Goal: Task Accomplishment & Management: Manage account settings

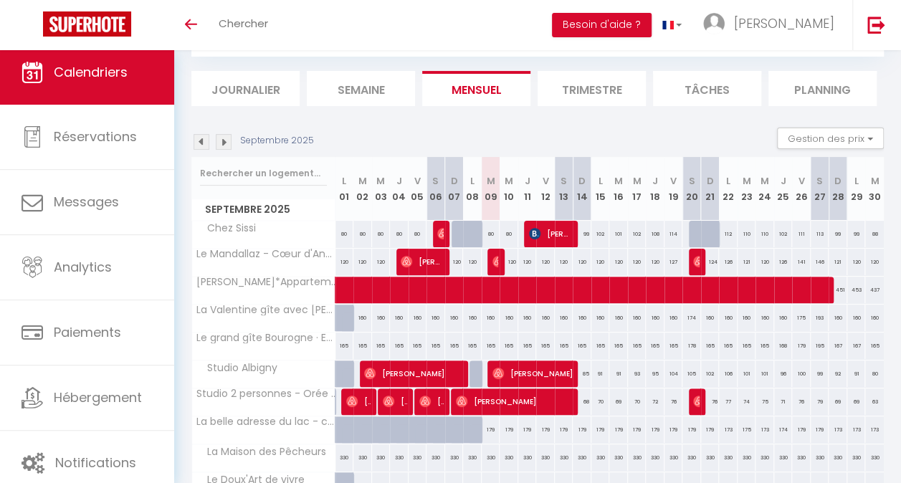
click at [201, 145] on img at bounding box center [201, 142] width 16 height 16
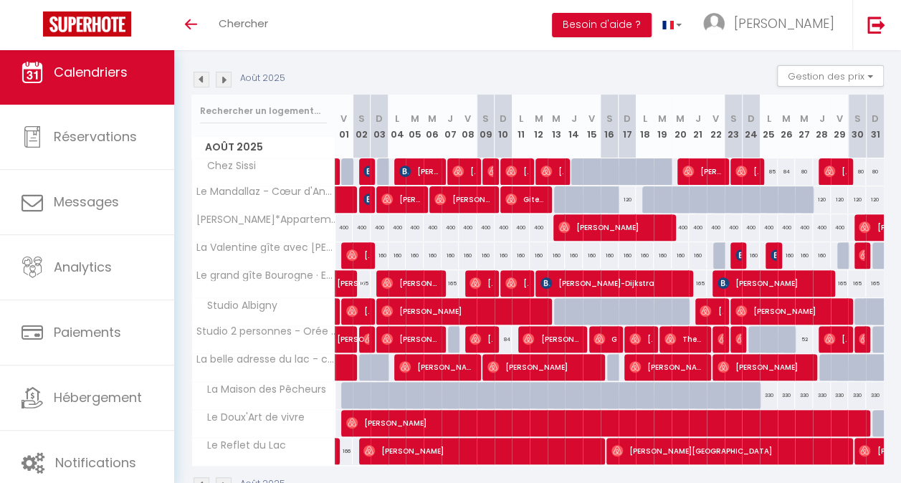
scroll to position [129, 0]
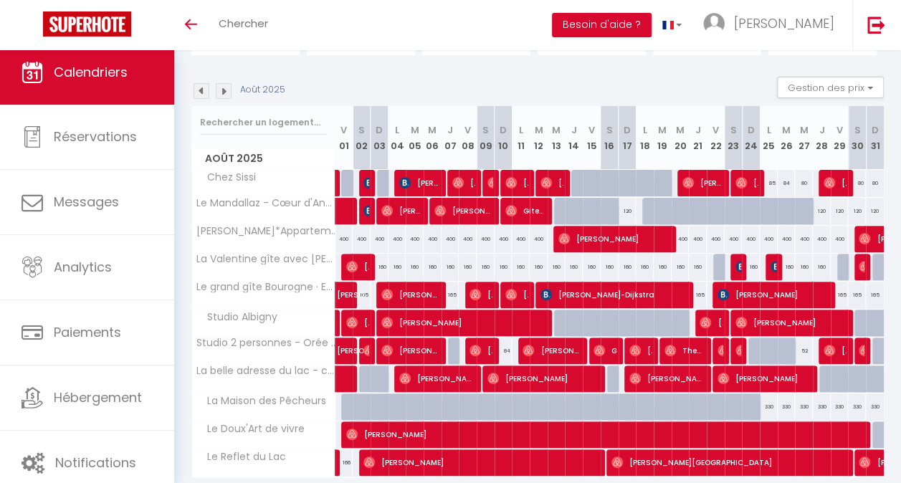
click at [206, 95] on img at bounding box center [201, 91] width 16 height 16
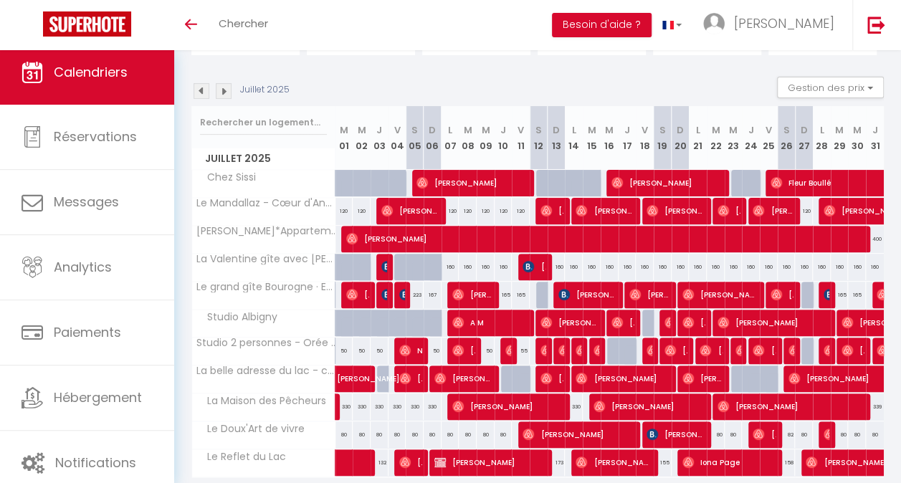
click at [201, 92] on img at bounding box center [201, 91] width 16 height 16
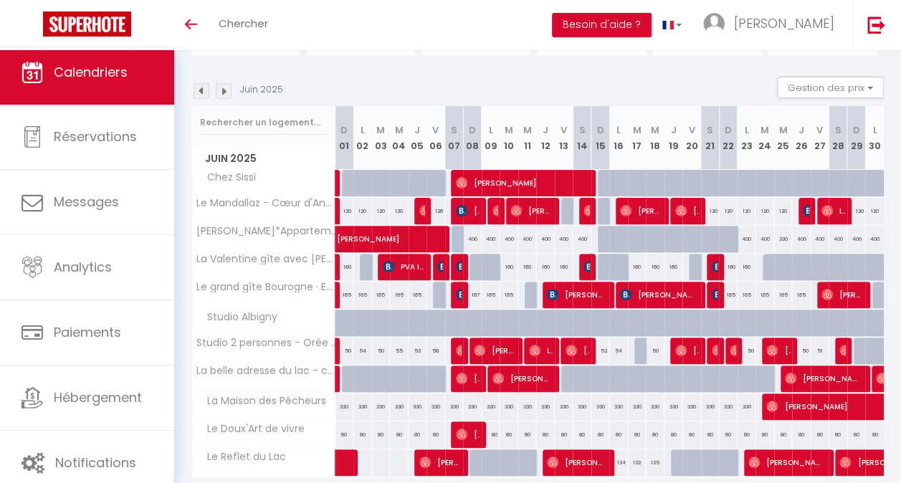
click at [204, 89] on img at bounding box center [201, 91] width 16 height 16
select select
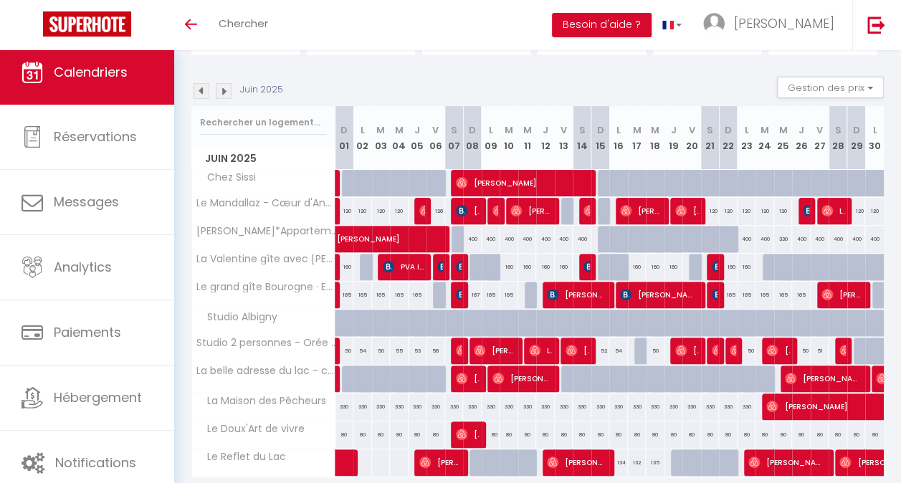
select select
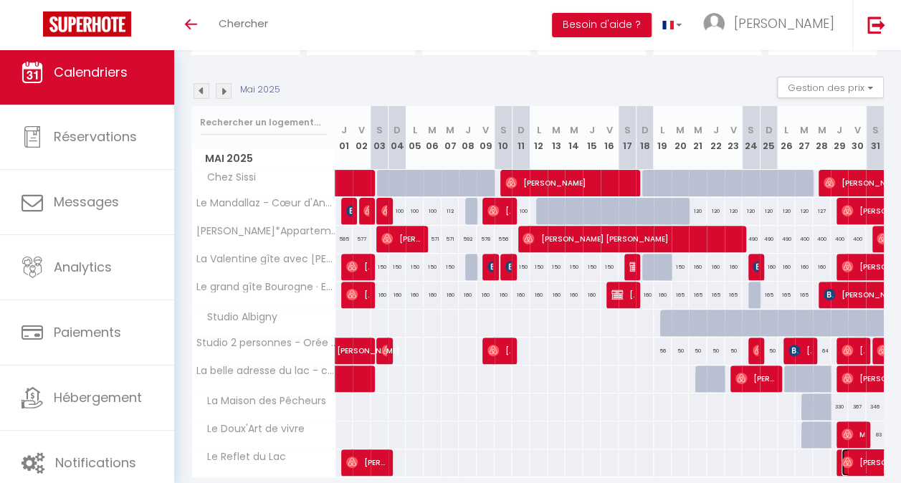
click at [847, 463] on span "[PERSON_NAME]" at bounding box center [907, 462] width 132 height 27
select select "OK"
select select "0"
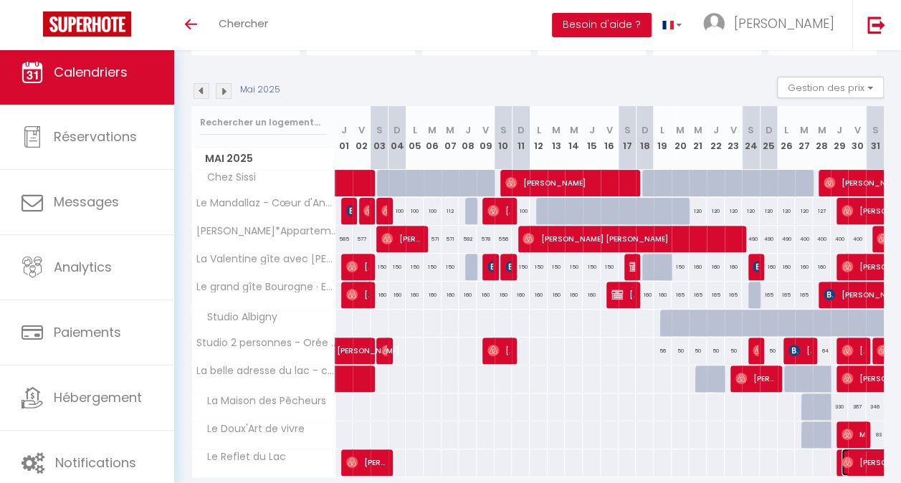
select select "1"
select select
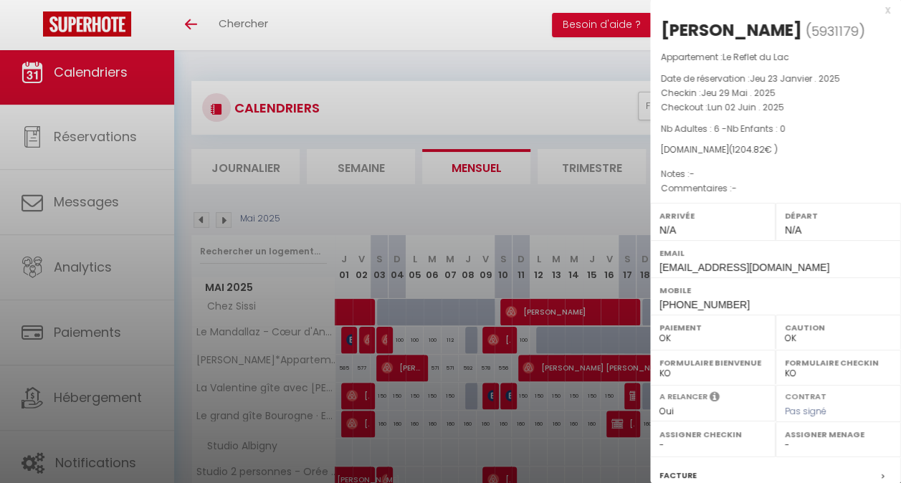
scroll to position [0, 0]
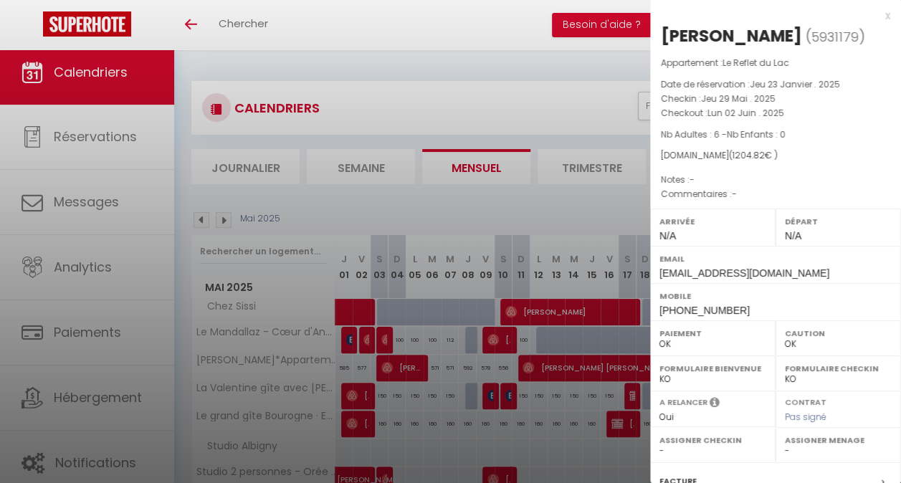
click at [873, 16] on div "x" at bounding box center [770, 15] width 240 height 17
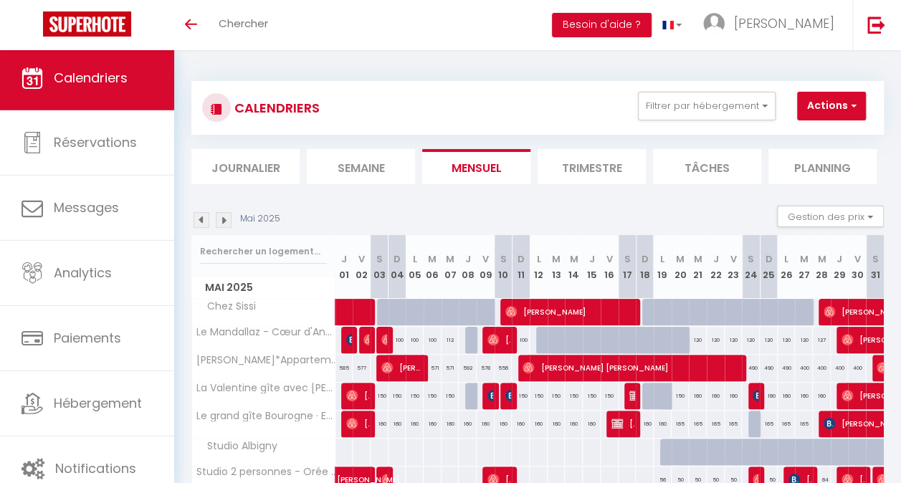
click at [225, 219] on img at bounding box center [224, 220] width 16 height 16
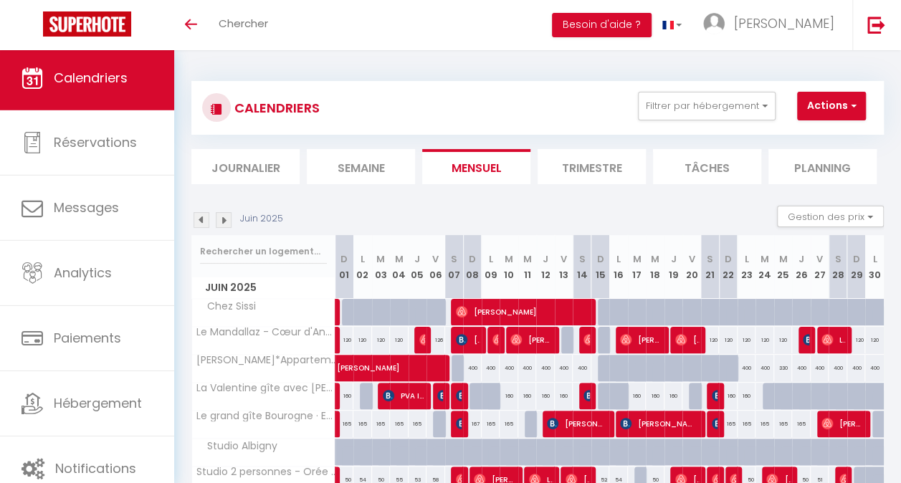
click at [226, 220] on img at bounding box center [224, 220] width 16 height 16
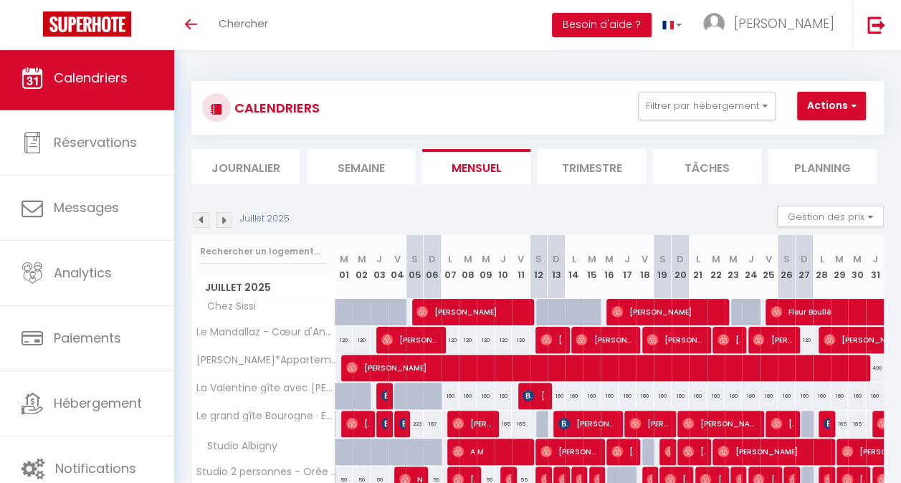
click at [226, 219] on img at bounding box center [224, 220] width 16 height 16
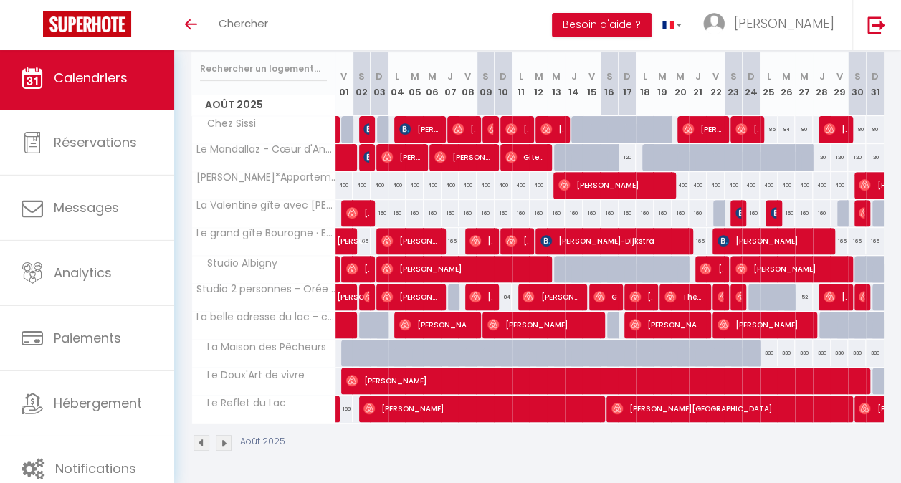
scroll to position [190, 0]
click at [669, 395] on span "[PERSON_NAME][GEOGRAPHIC_DATA]" at bounding box center [725, 408] width 229 height 27
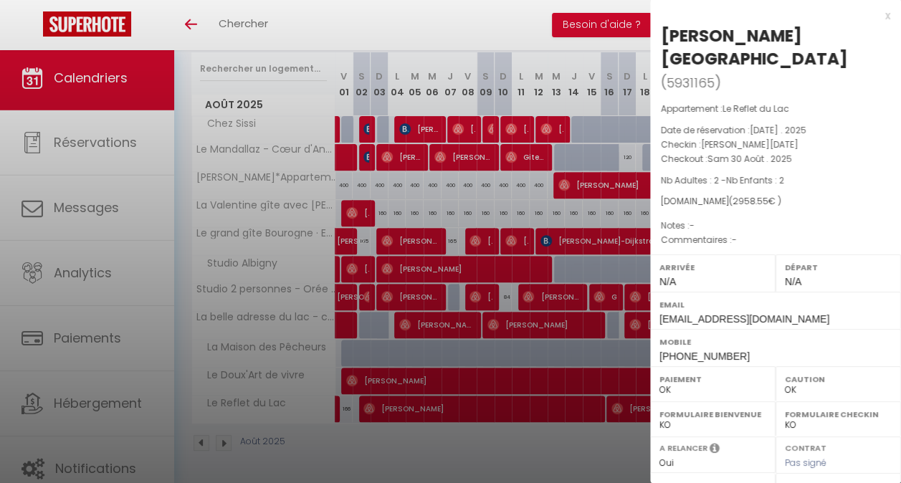
click at [876, 14] on div "x" at bounding box center [770, 15] width 240 height 17
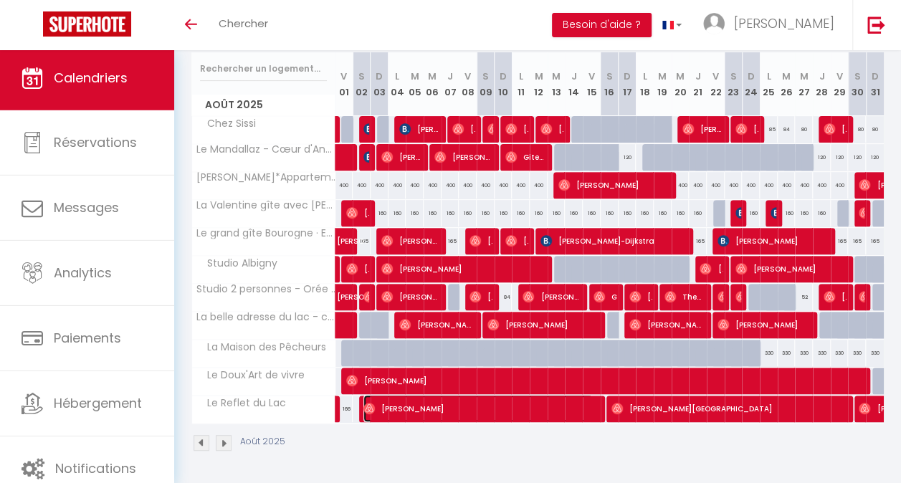
click at [460, 403] on span "[PERSON_NAME]" at bounding box center [477, 408] width 229 height 27
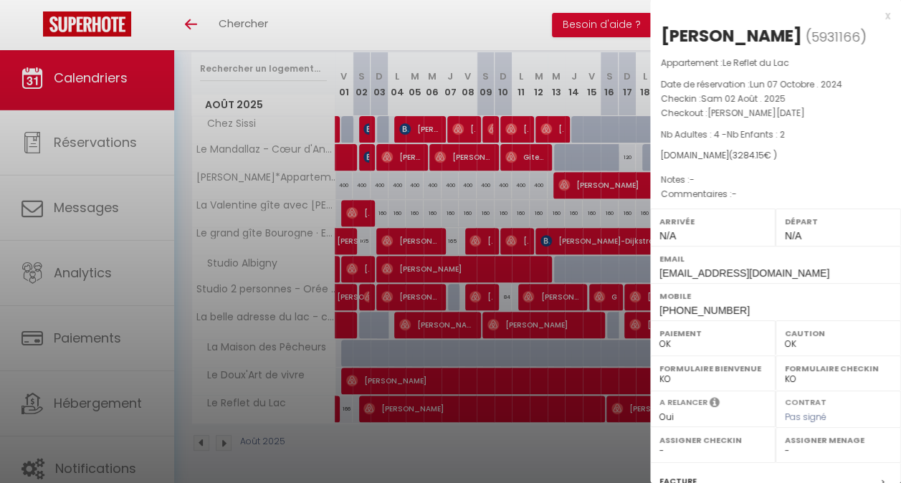
click at [873, 11] on div "x" at bounding box center [770, 15] width 240 height 17
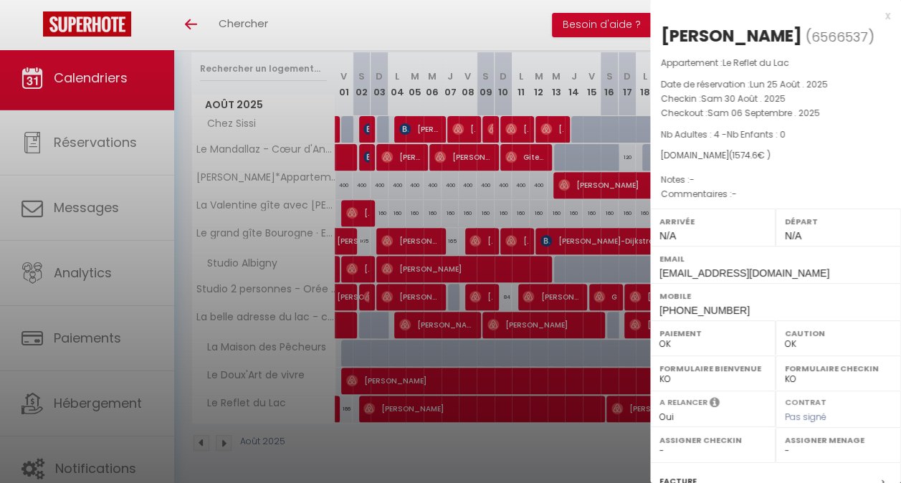
click at [874, 18] on div "x" at bounding box center [770, 15] width 240 height 17
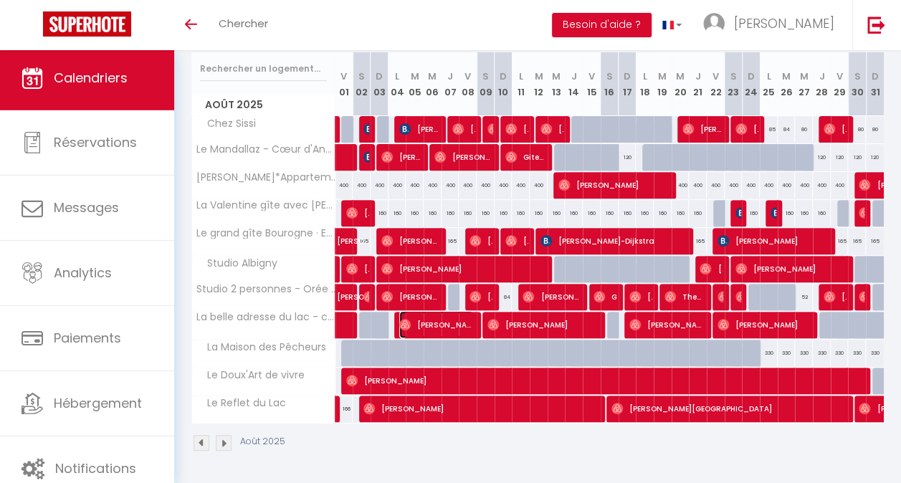
click at [436, 311] on span "[PERSON_NAME] Logette" at bounding box center [436, 324] width 75 height 27
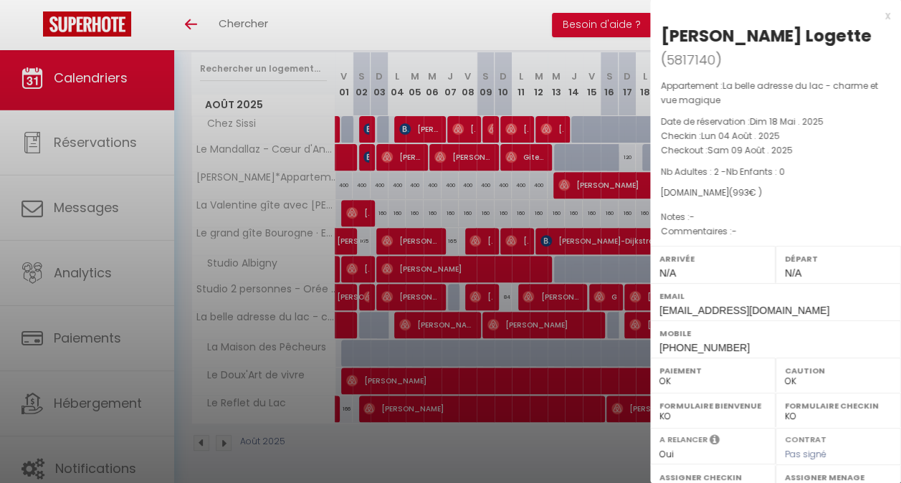
click at [876, 14] on div "x" at bounding box center [770, 15] width 240 height 17
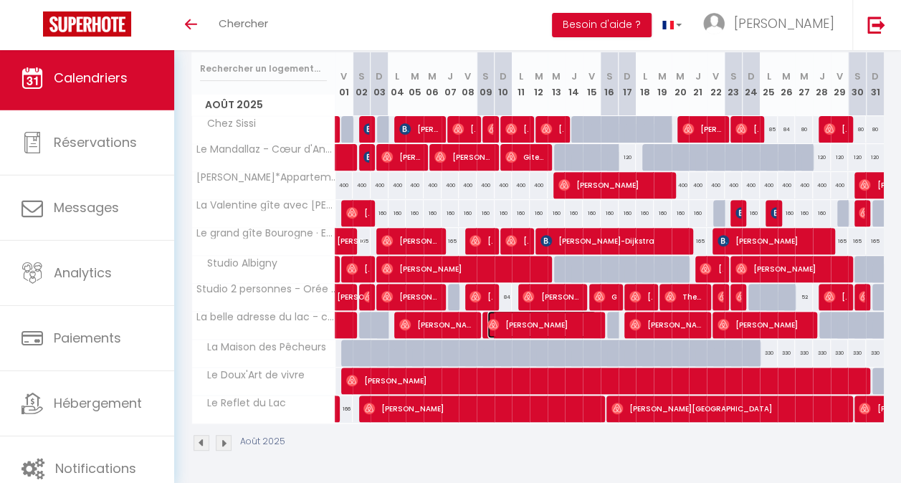
click at [540, 317] on span "[PERSON_NAME]" at bounding box center [541, 324] width 109 height 27
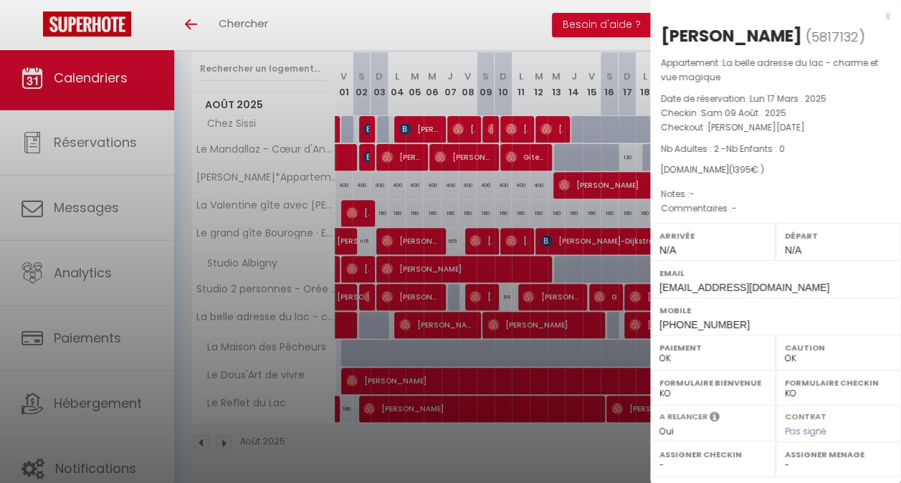
click at [875, 19] on div "x" at bounding box center [770, 15] width 240 height 17
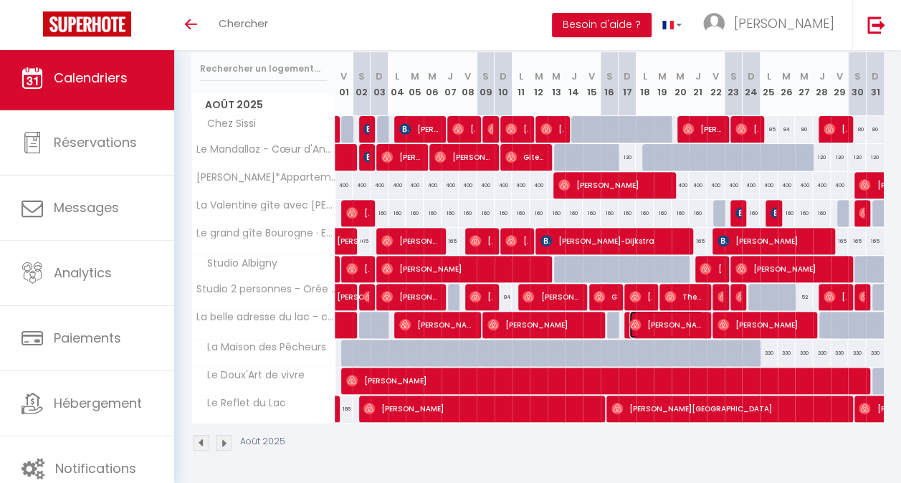
click at [655, 312] on span "[PERSON_NAME]" at bounding box center [666, 324] width 75 height 27
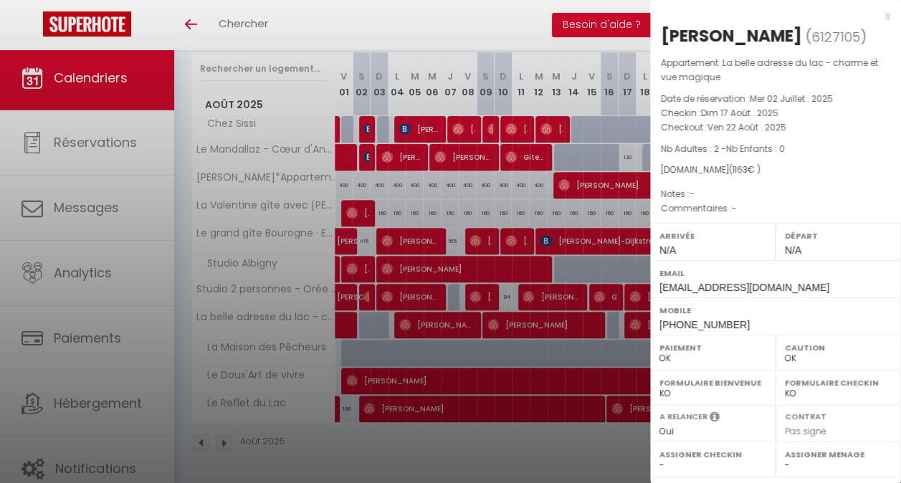
drag, startPoint x: 877, startPoint y: 16, endPoint x: 866, endPoint y: 53, distance: 38.1
click at [877, 17] on div "x" at bounding box center [770, 15] width 240 height 17
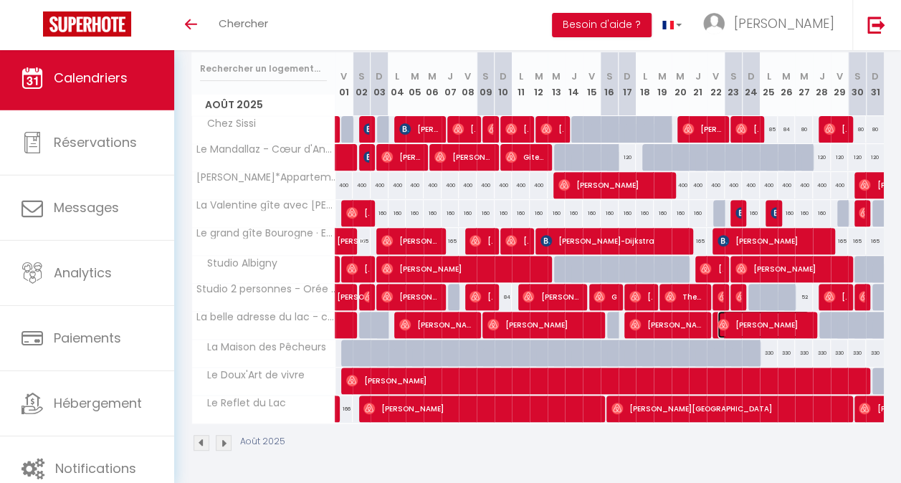
click at [760, 311] on span "[PERSON_NAME]" at bounding box center [763, 324] width 92 height 27
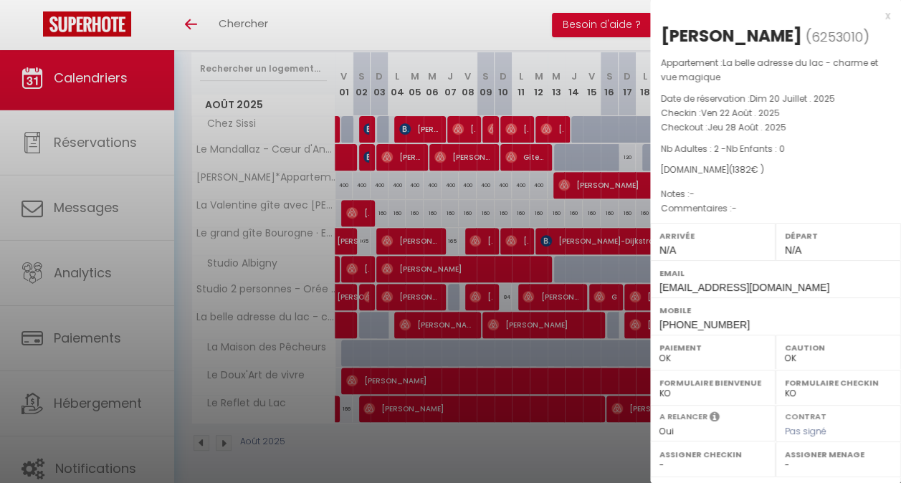
click at [874, 15] on div "x" at bounding box center [770, 15] width 240 height 17
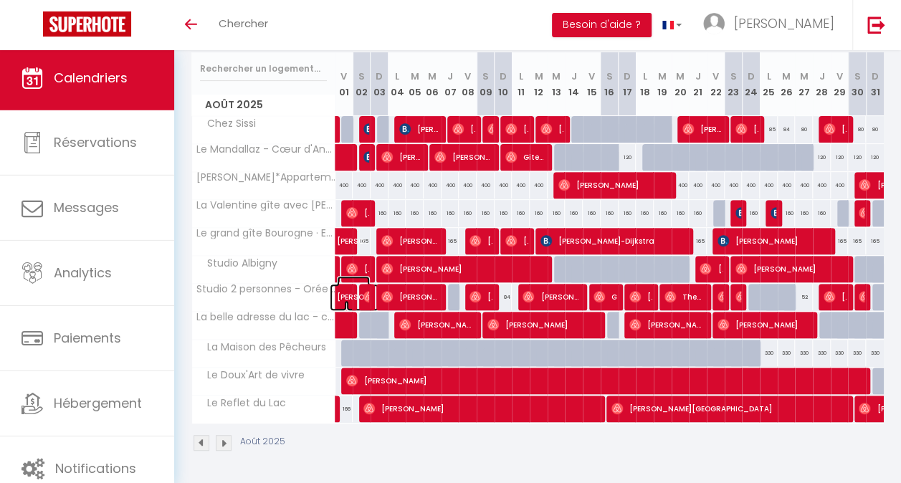
click at [346, 281] on span "[PERSON_NAME]" at bounding box center [353, 289] width 33 height 27
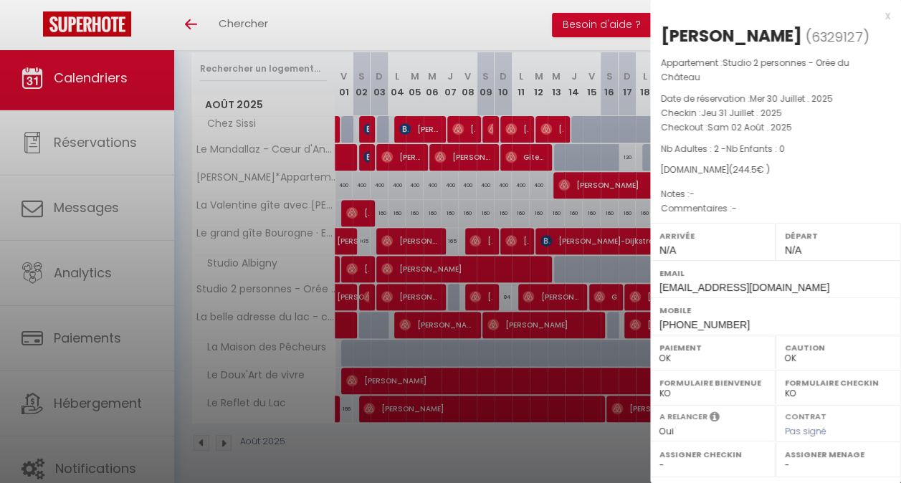
click at [873, 16] on div "x" at bounding box center [770, 15] width 240 height 17
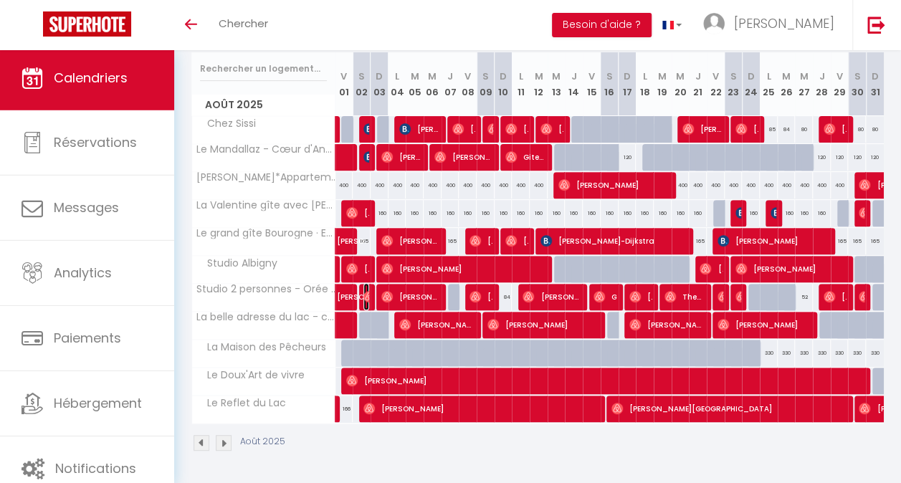
click at [366, 291] on img at bounding box center [368, 296] width 11 height 11
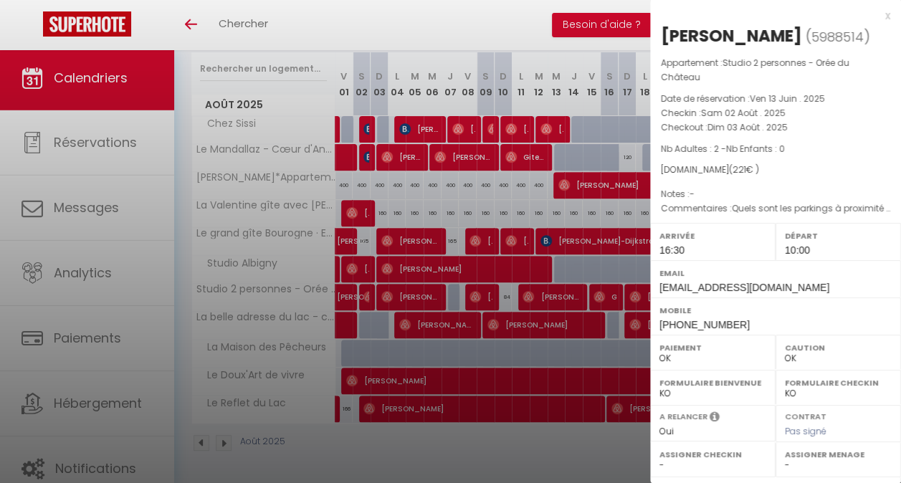
click at [876, 14] on div "x" at bounding box center [770, 15] width 240 height 17
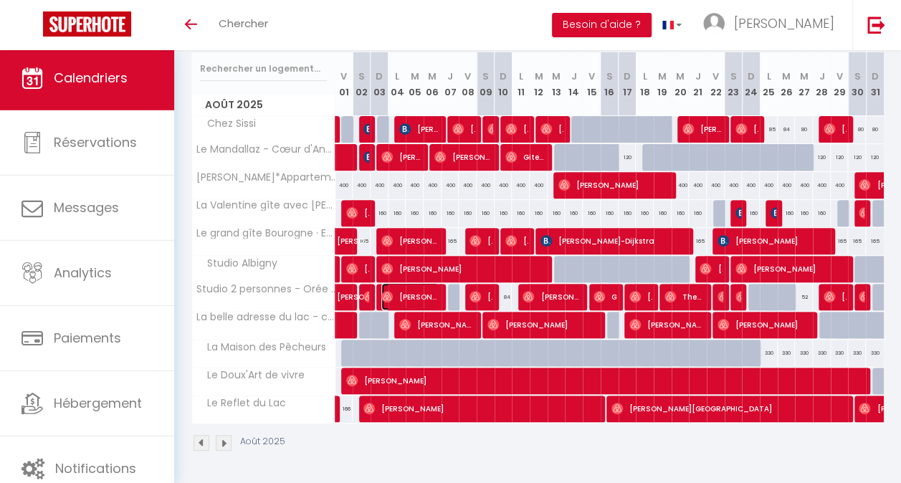
click at [416, 285] on span "[PERSON_NAME]" at bounding box center [409, 296] width 57 height 27
select select "0"
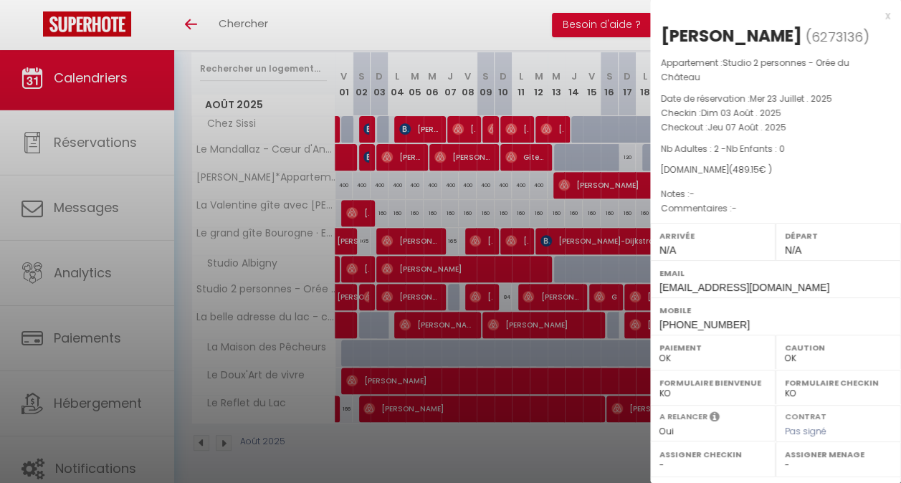
click at [875, 16] on div "x" at bounding box center [770, 15] width 240 height 17
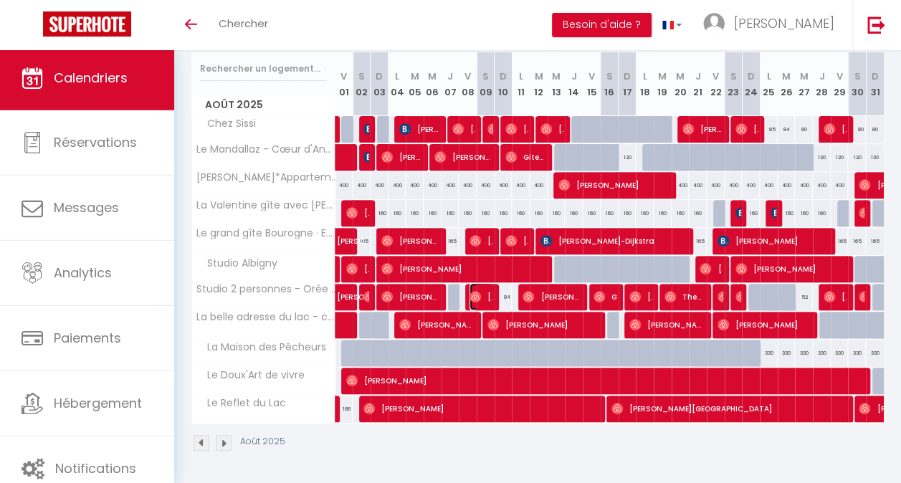
click at [475, 291] on img at bounding box center [474, 296] width 11 height 11
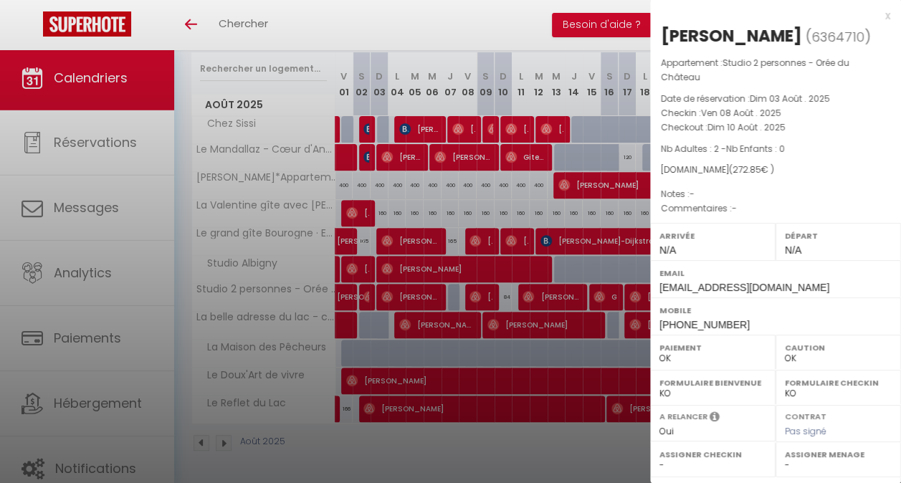
drag, startPoint x: 876, startPoint y: 17, endPoint x: 868, endPoint y: 21, distance: 8.4
click at [874, 18] on div "x" at bounding box center [770, 15] width 240 height 17
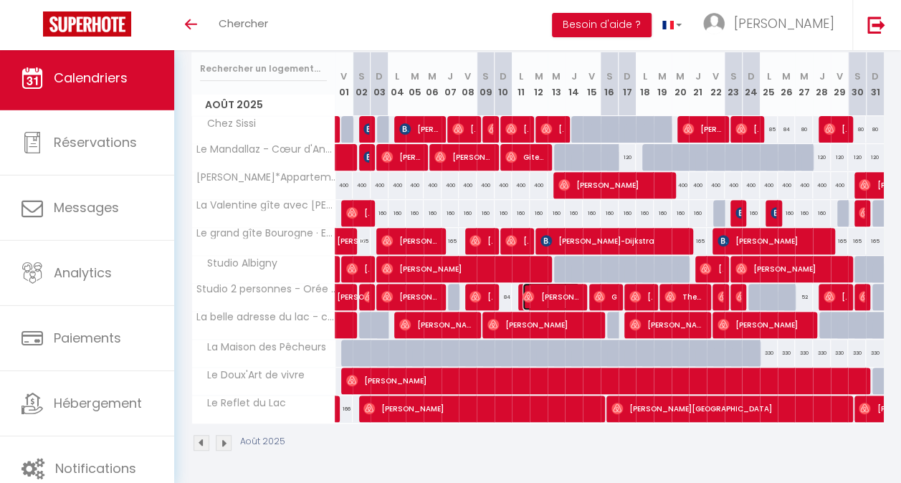
click at [549, 285] on span "[PERSON_NAME]" at bounding box center [550, 296] width 57 height 27
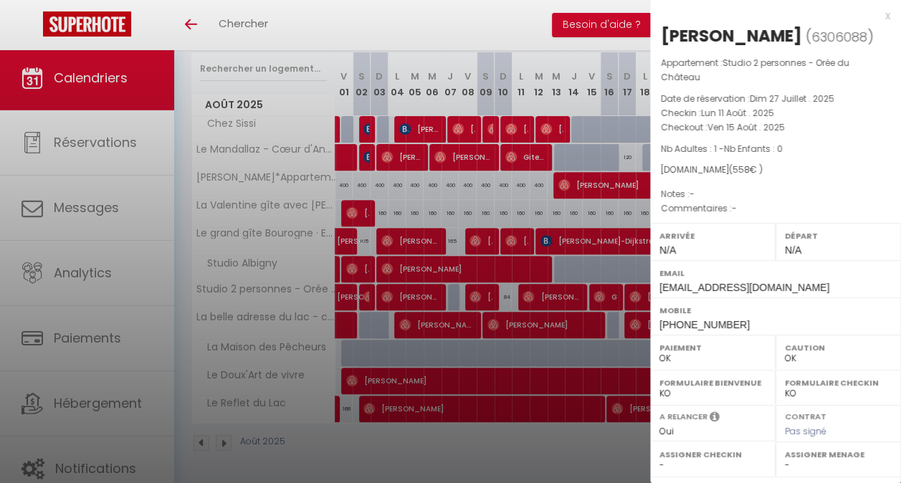
click at [874, 16] on div "x" at bounding box center [770, 15] width 240 height 17
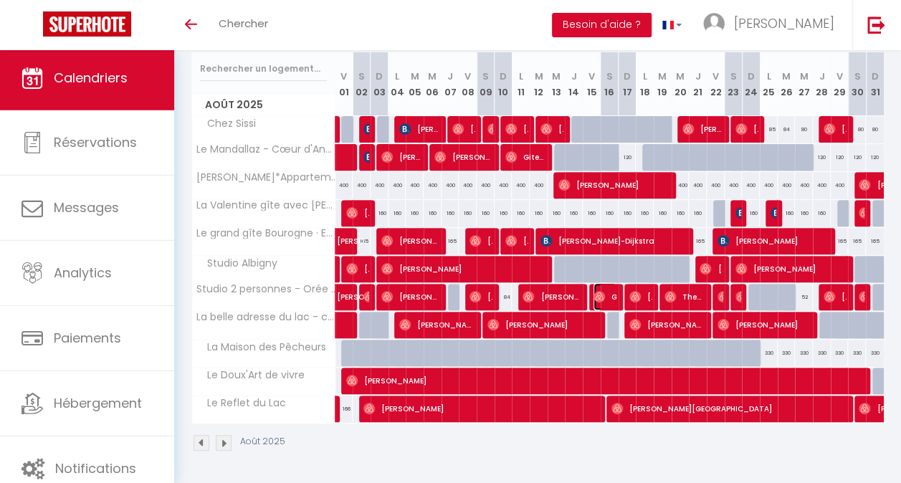
click at [596, 291] on img at bounding box center [598, 296] width 11 height 11
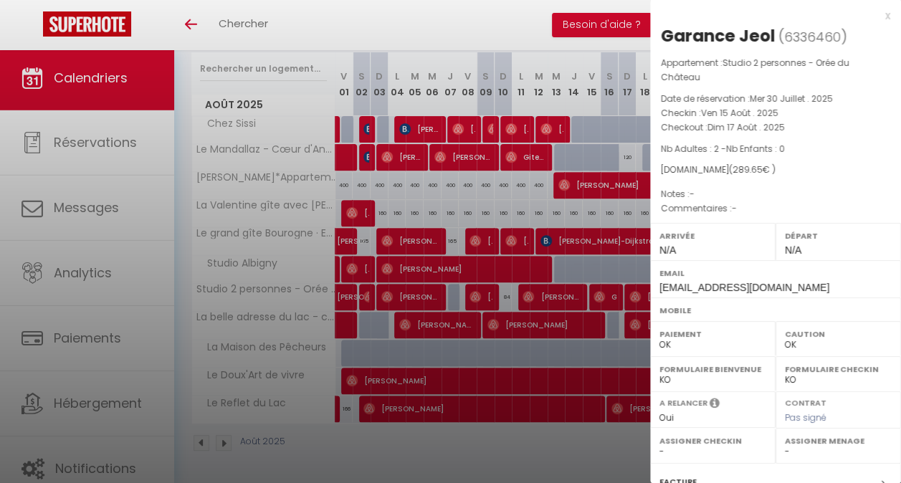
click at [877, 15] on div "x Garance Jeol ( 6336460 ) Appartement : Studio 2 personnes - Orée du Château D…" at bounding box center [775, 334] width 251 height 669
click at [876, 14] on div "x" at bounding box center [770, 15] width 240 height 17
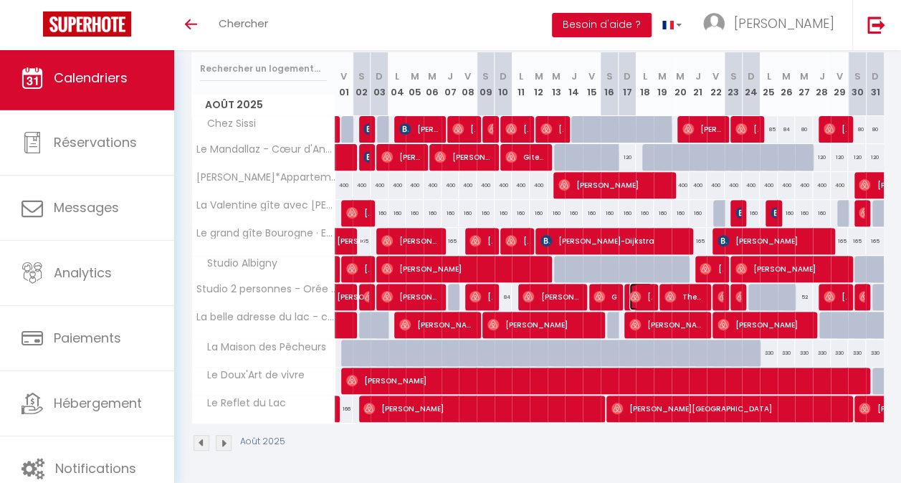
click at [631, 291] on img at bounding box center [634, 296] width 11 height 11
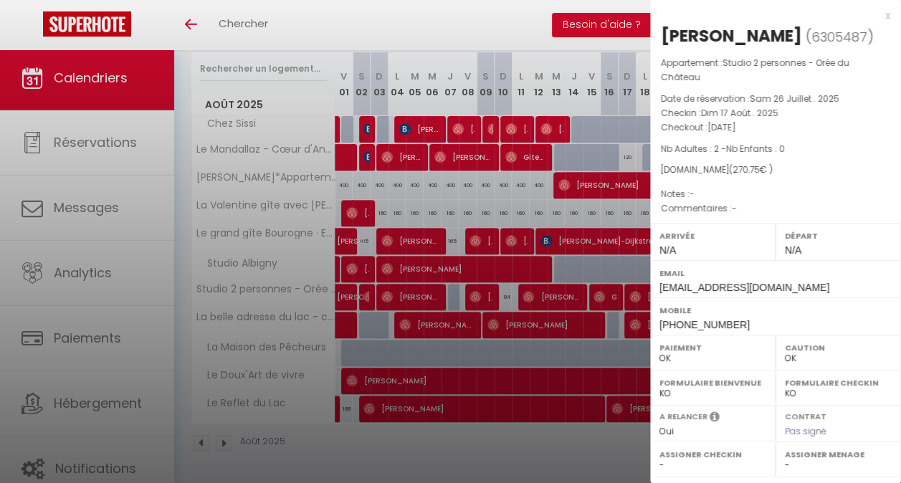
drag, startPoint x: 874, startPoint y: 16, endPoint x: 824, endPoint y: 75, distance: 77.3
click at [874, 16] on div "x" at bounding box center [770, 15] width 240 height 17
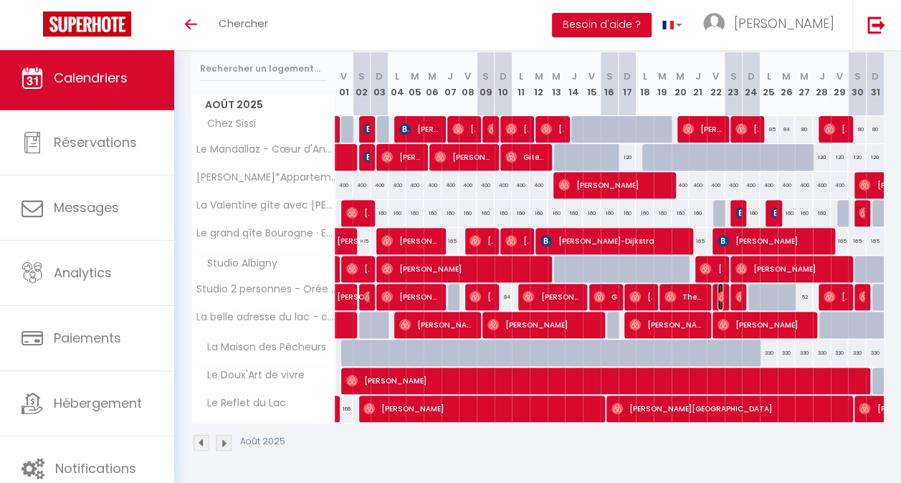
click at [717, 291] on img at bounding box center [722, 296] width 11 height 11
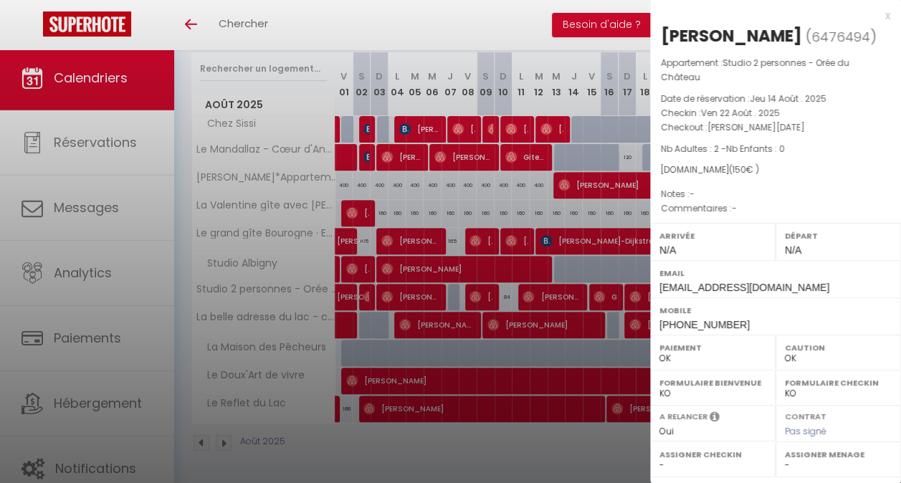
click at [876, 17] on div "x" at bounding box center [770, 15] width 240 height 17
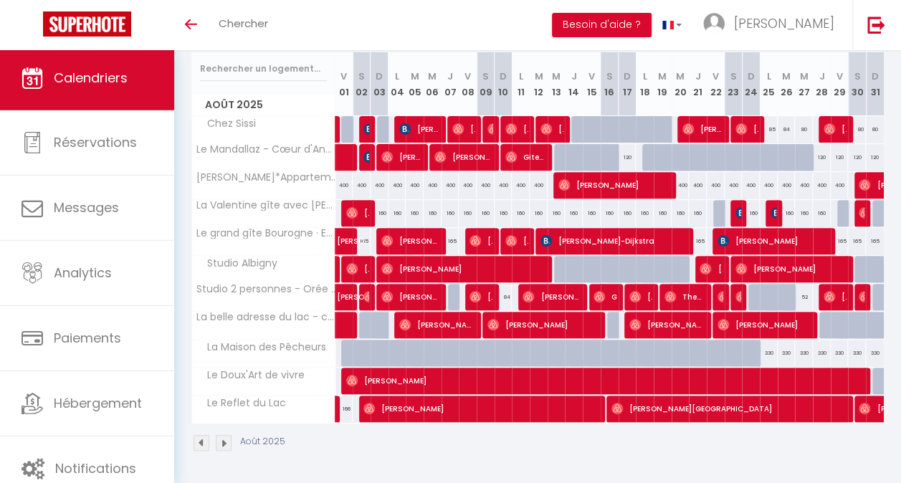
click at [734, 292] on div at bounding box center [738, 297] width 18 height 27
type input "58"
type input "Dim 24 Août 2025"
type input "Lun 25 Août 2025"
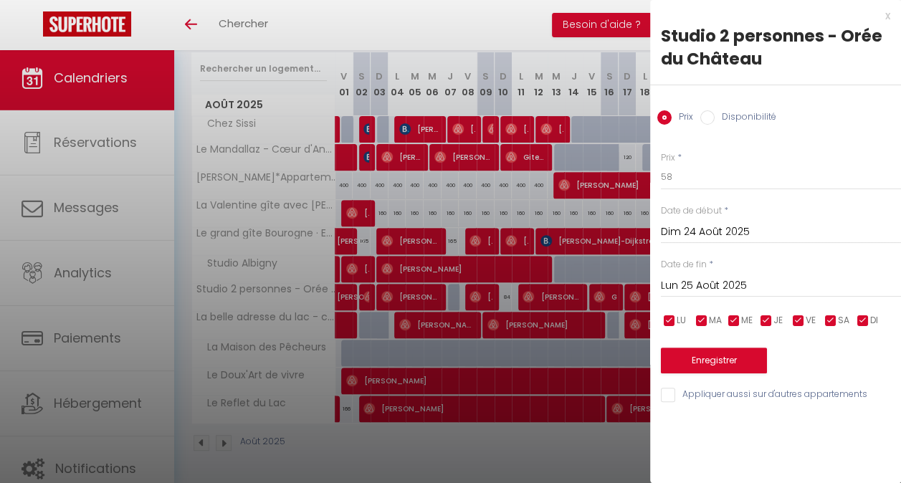
drag, startPoint x: 886, startPoint y: 14, endPoint x: 843, endPoint y: 70, distance: 70.9
click at [886, 15] on div "x" at bounding box center [770, 15] width 240 height 17
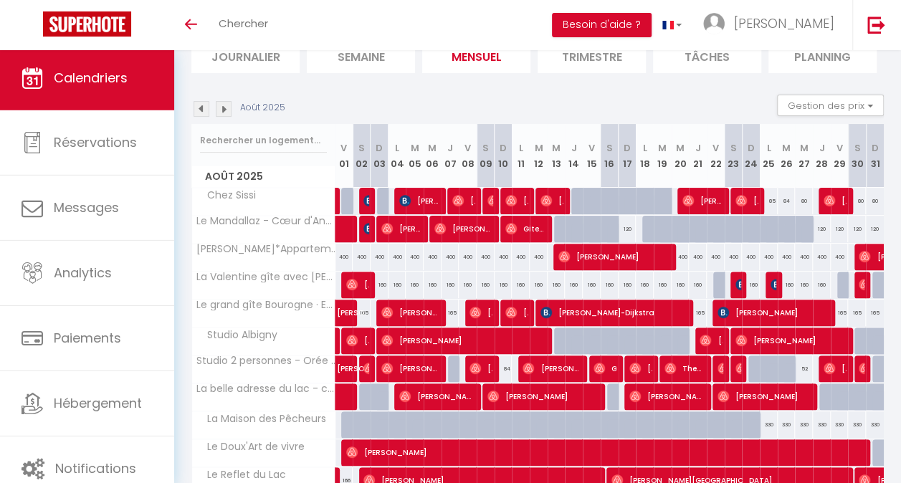
scroll to position [98, 0]
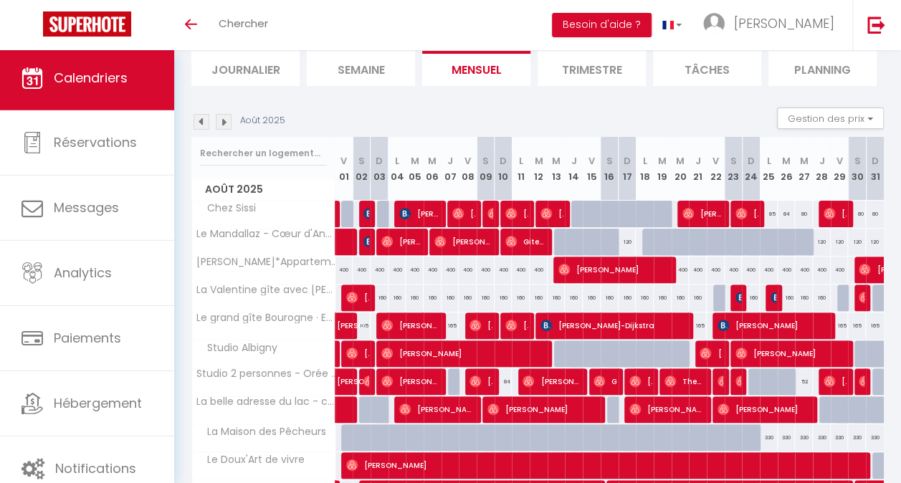
click at [201, 120] on img at bounding box center [201, 122] width 16 height 16
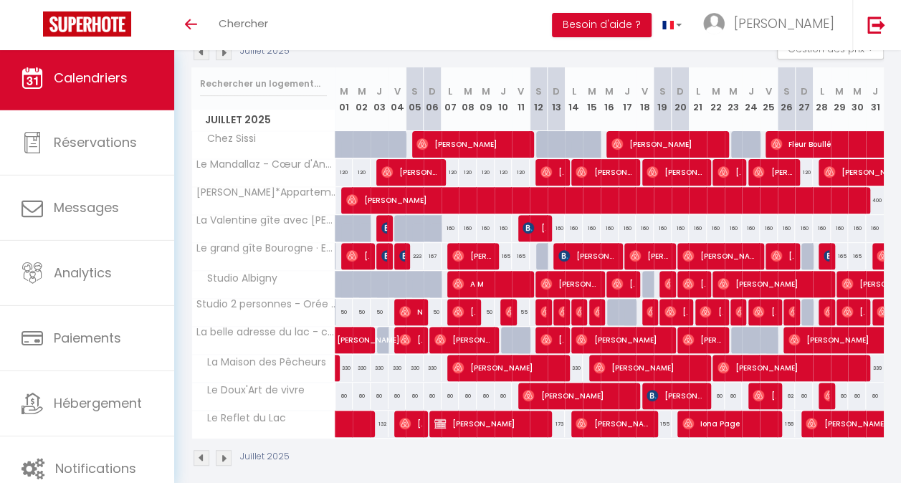
scroll to position [186, 0]
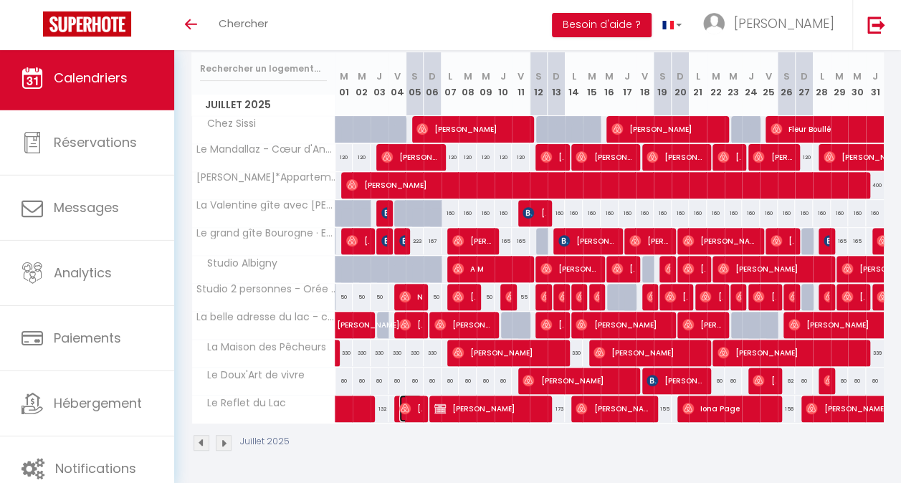
click at [412, 403] on span "[PERSON_NAME]" at bounding box center [410, 408] width 23 height 27
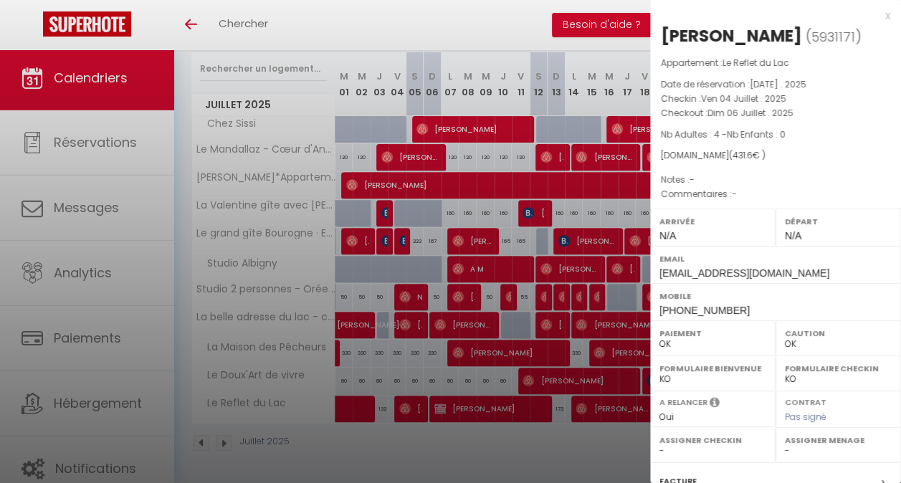
click at [876, 12] on div "x" at bounding box center [770, 15] width 240 height 17
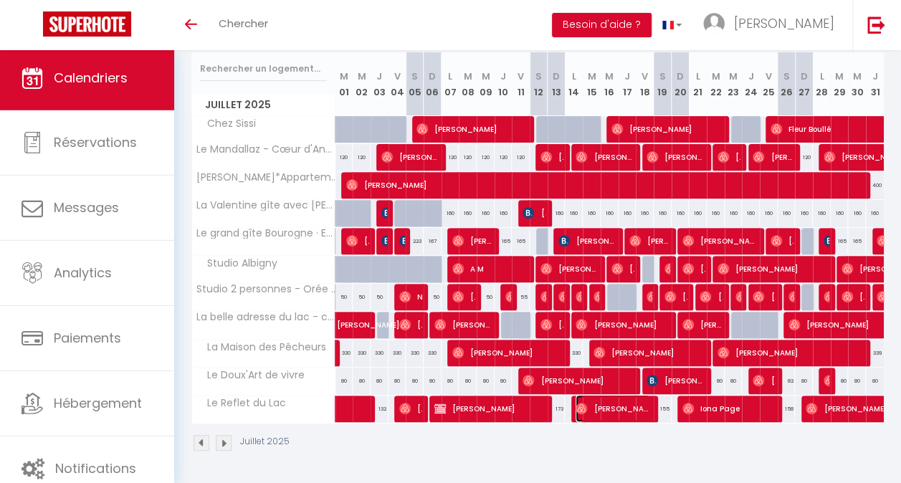
click at [603, 406] on span "[PERSON_NAME]" at bounding box center [612, 408] width 75 height 27
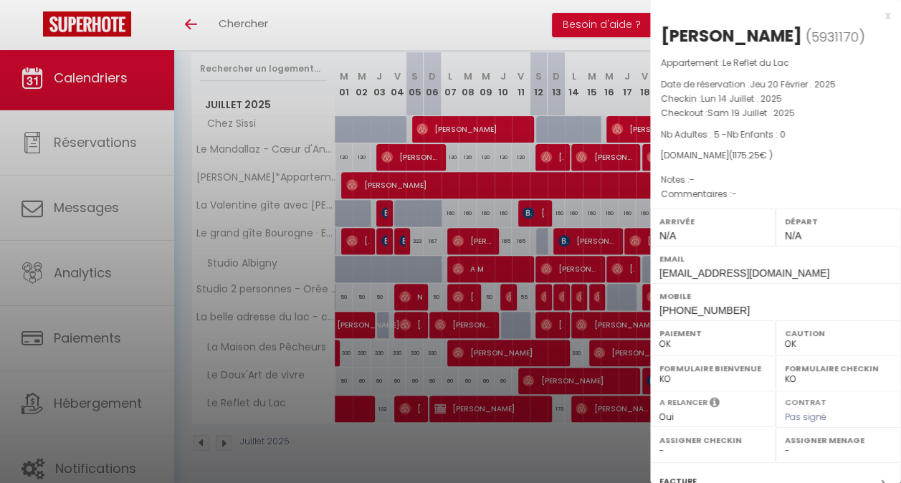
click at [877, 11] on div "x" at bounding box center [770, 15] width 240 height 17
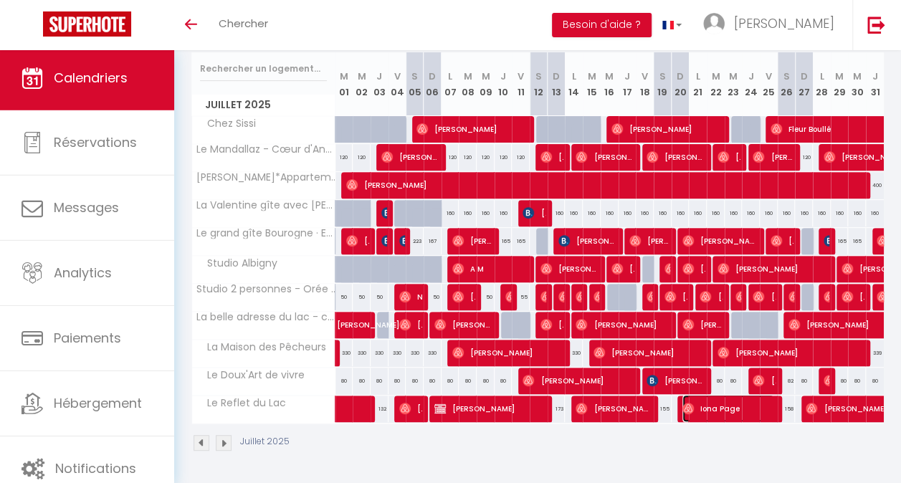
click at [691, 402] on span "Iona Page" at bounding box center [728, 408] width 92 height 27
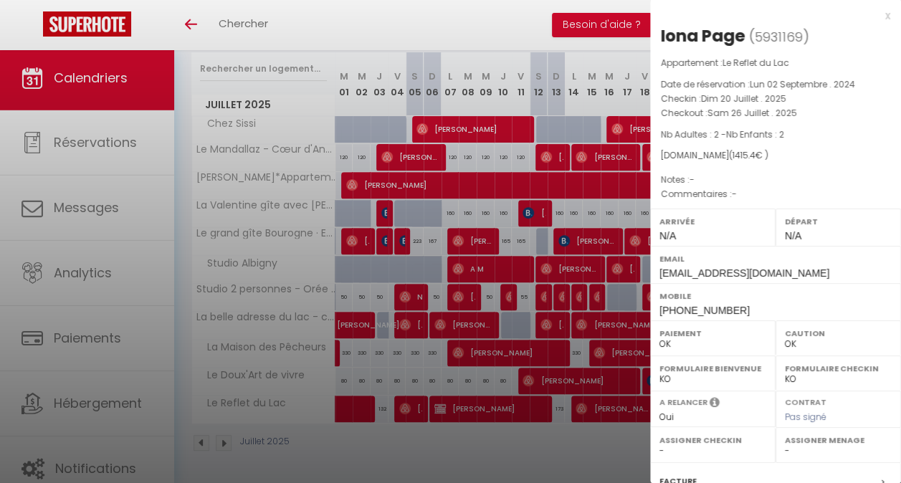
click at [878, 13] on div "x" at bounding box center [770, 15] width 240 height 17
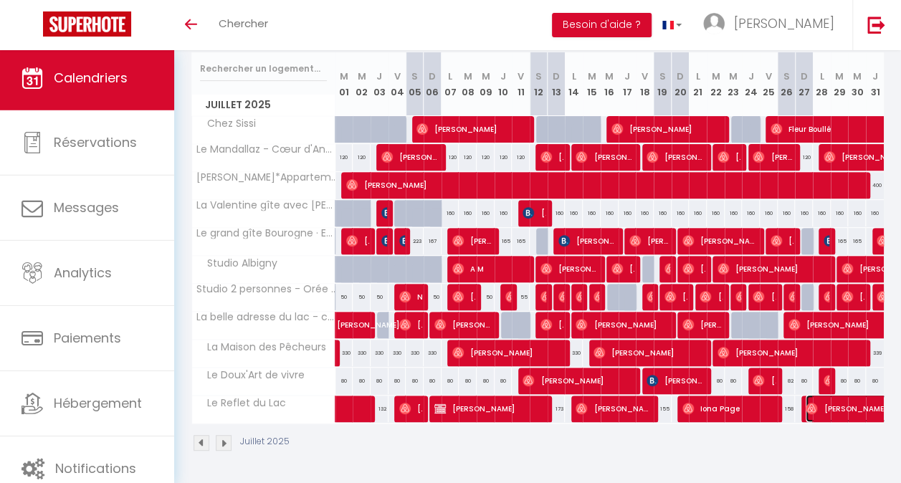
click at [823, 395] on span "[PERSON_NAME]" at bounding box center [887, 408] width 165 height 27
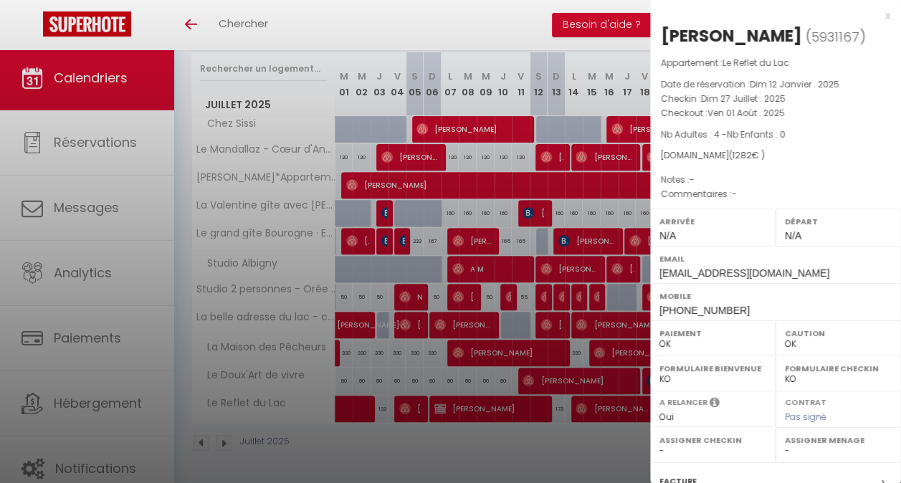
click at [872, 14] on div "x" at bounding box center [770, 15] width 240 height 17
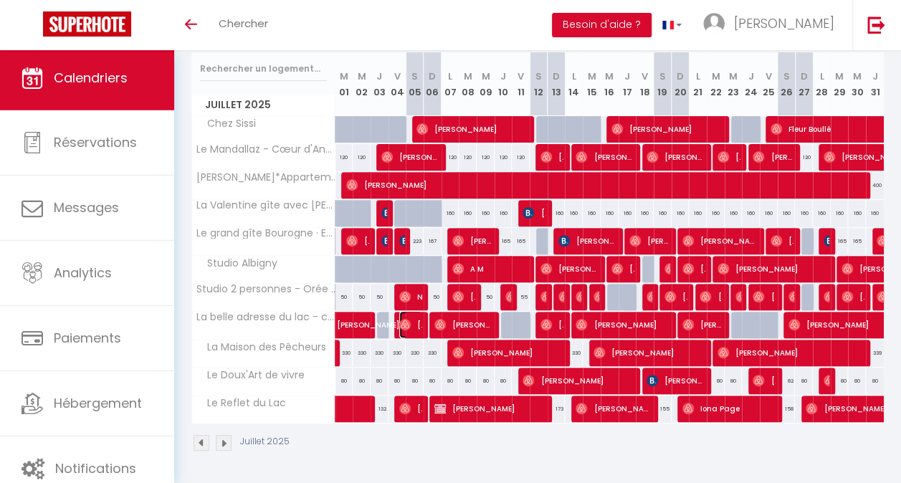
click at [413, 317] on span "[PERSON_NAME]" at bounding box center [410, 324] width 23 height 27
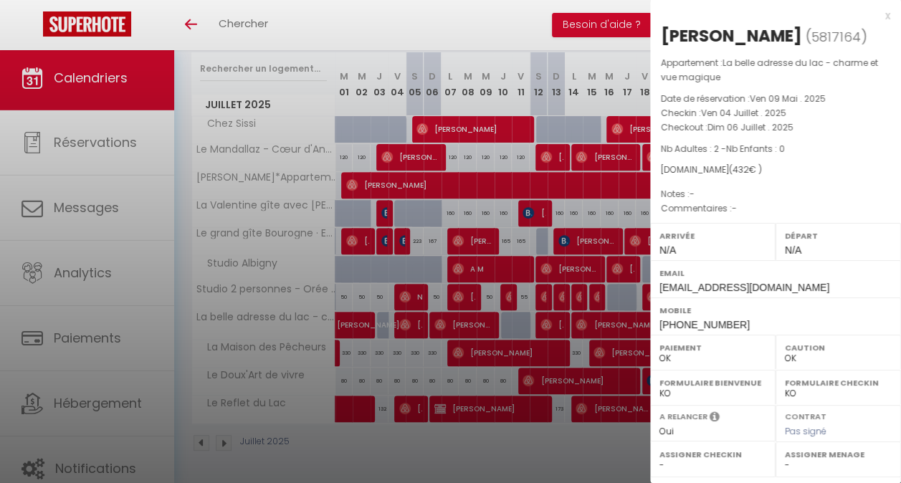
click at [413, 317] on div at bounding box center [450, 241] width 901 height 483
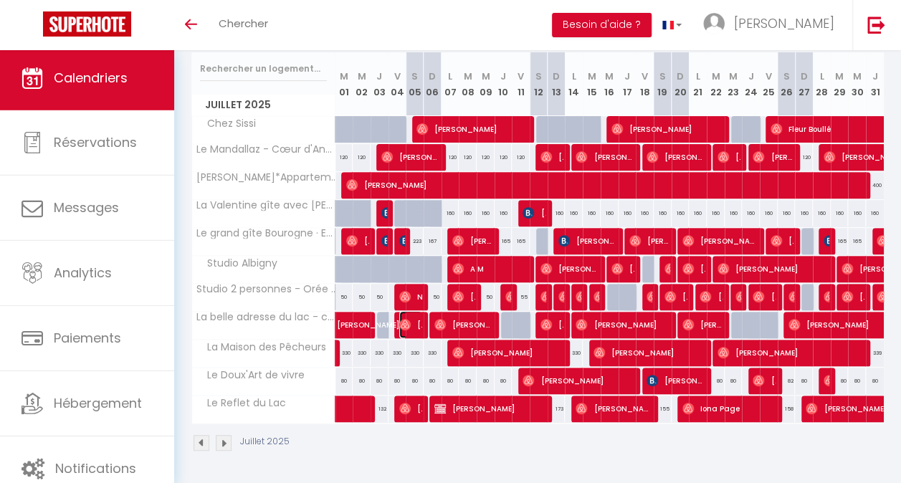
click at [416, 317] on span "[PERSON_NAME]" at bounding box center [410, 324] width 23 height 27
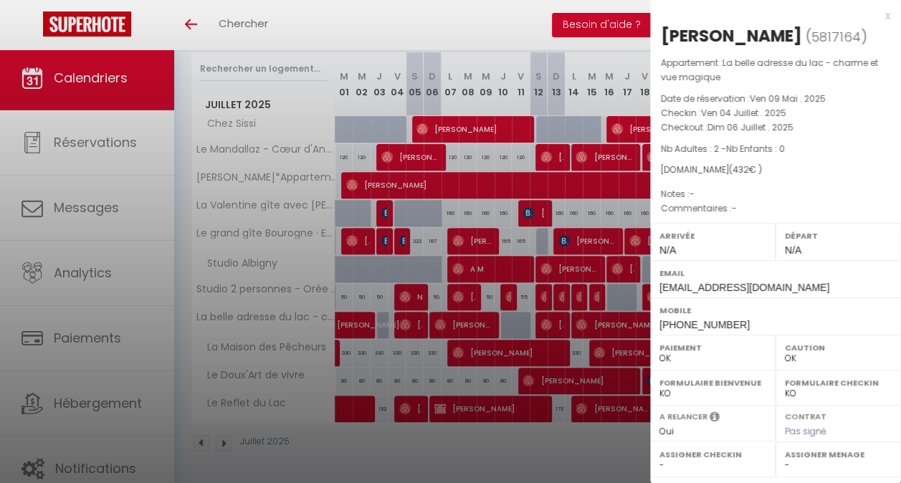
drag, startPoint x: 874, startPoint y: 14, endPoint x: 858, endPoint y: 26, distance: 20.1
click at [874, 14] on div "x" at bounding box center [770, 15] width 240 height 17
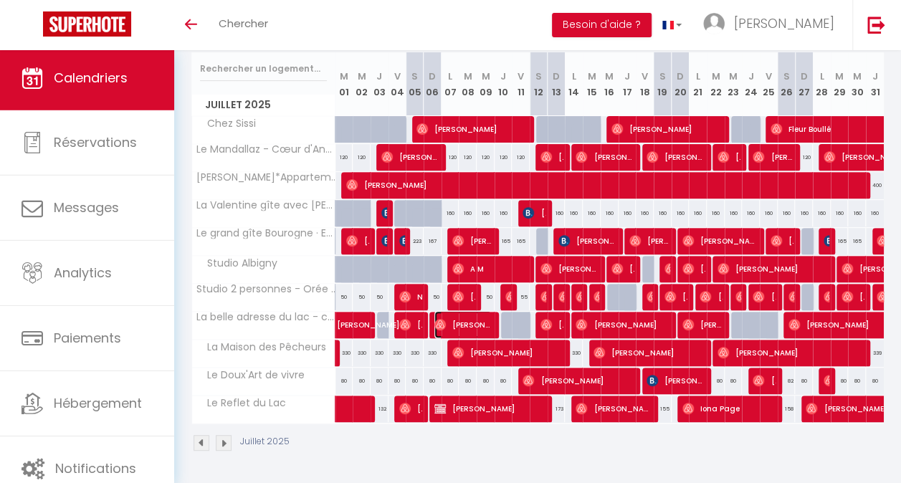
click at [465, 317] on span "[PERSON_NAME]" at bounding box center [462, 324] width 57 height 27
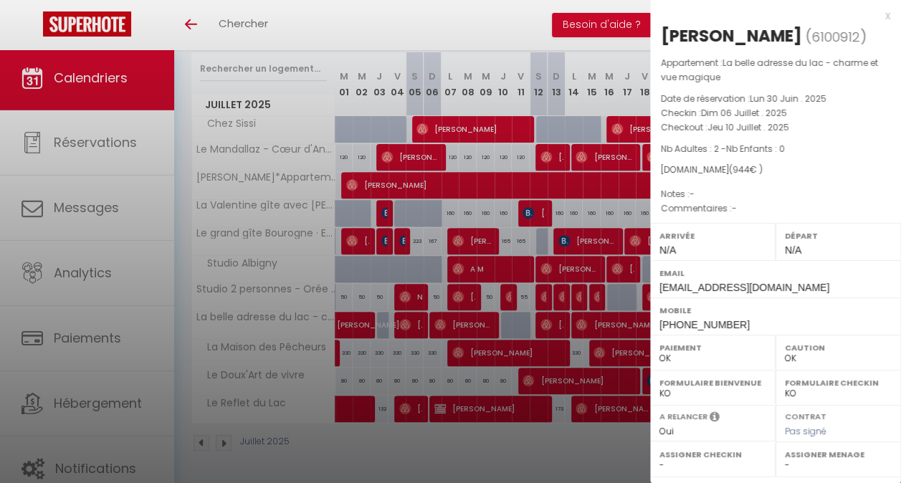
click at [874, 14] on div "x" at bounding box center [770, 15] width 240 height 17
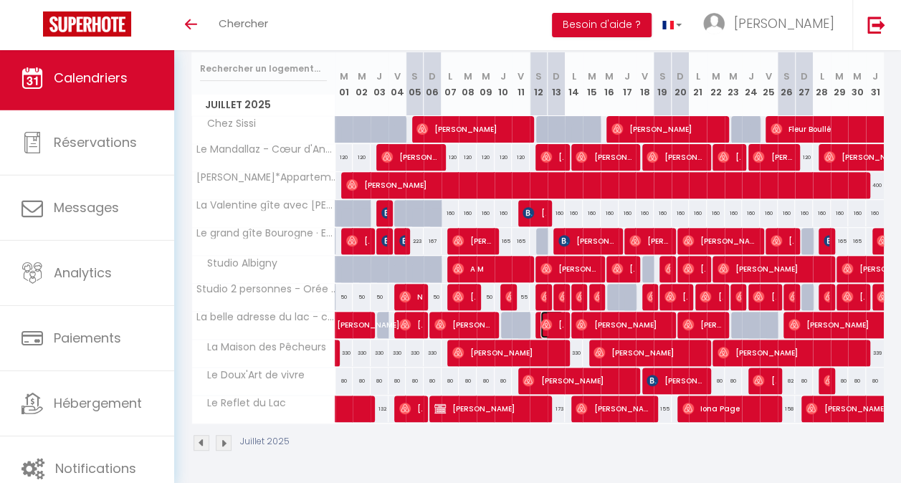
click at [554, 317] on span "[PERSON_NAME]" at bounding box center [551, 324] width 23 height 27
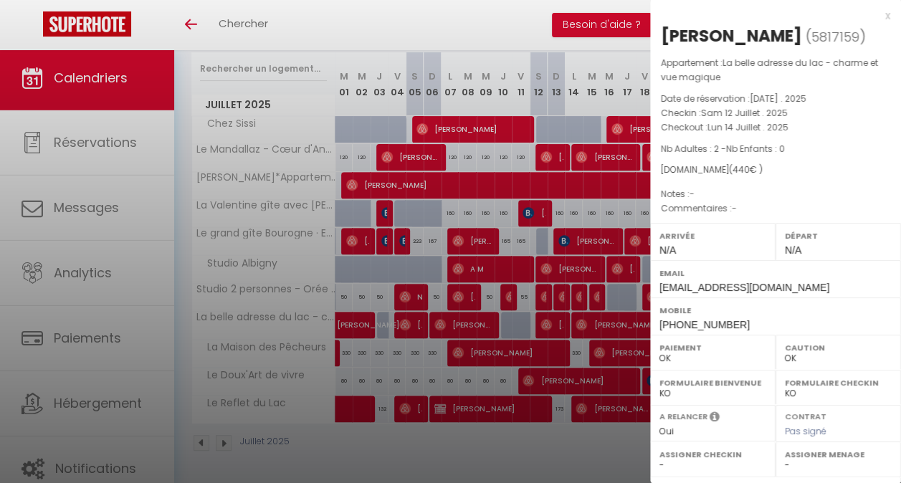
click at [873, 14] on div "x" at bounding box center [770, 15] width 240 height 17
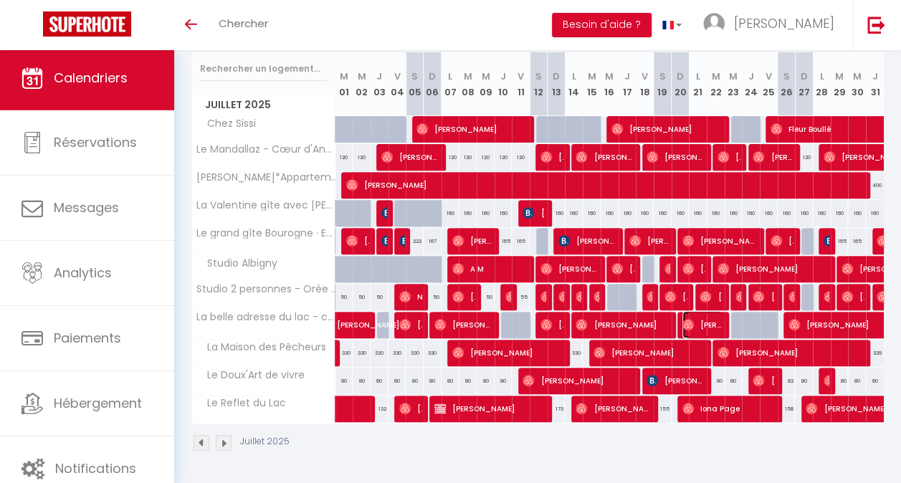
click at [691, 317] on span "[PERSON_NAME]" at bounding box center [702, 324] width 40 height 27
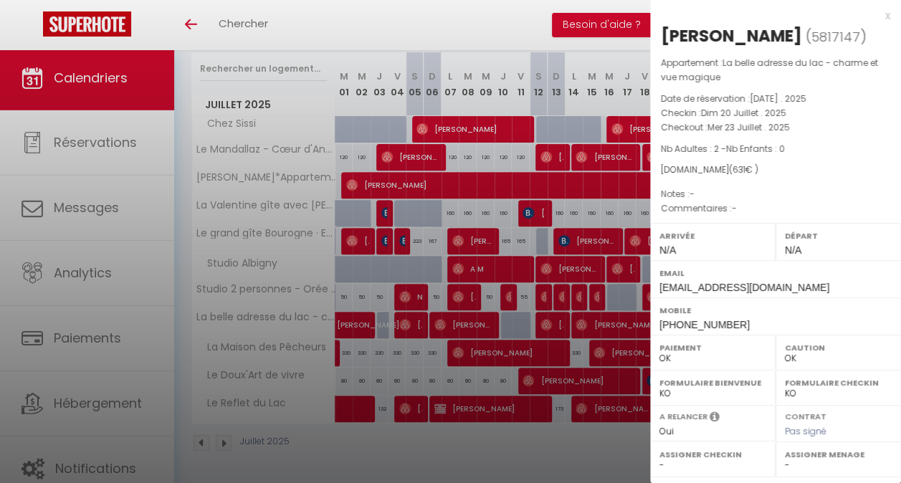
drag, startPoint x: 873, startPoint y: 16, endPoint x: 794, endPoint y: 13, distance: 78.9
click at [873, 18] on div "x" at bounding box center [770, 15] width 240 height 17
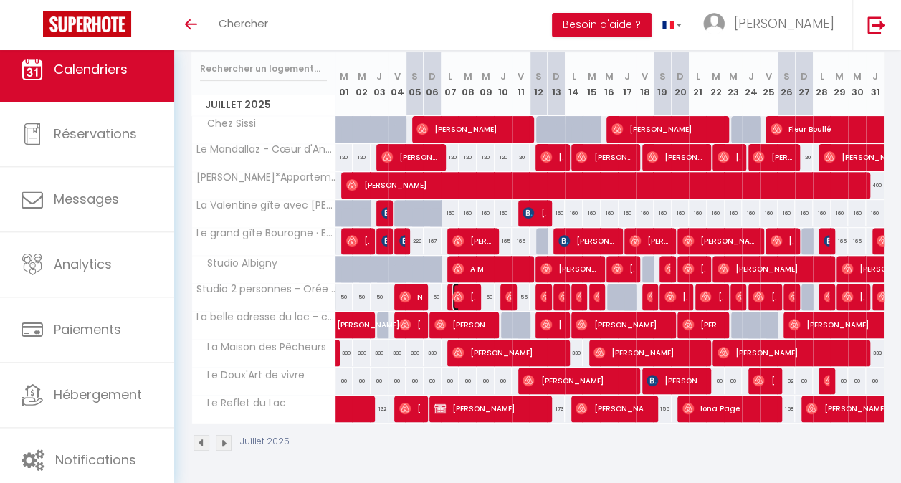
click at [467, 291] on span "[PERSON_NAME]" at bounding box center [463, 296] width 23 height 27
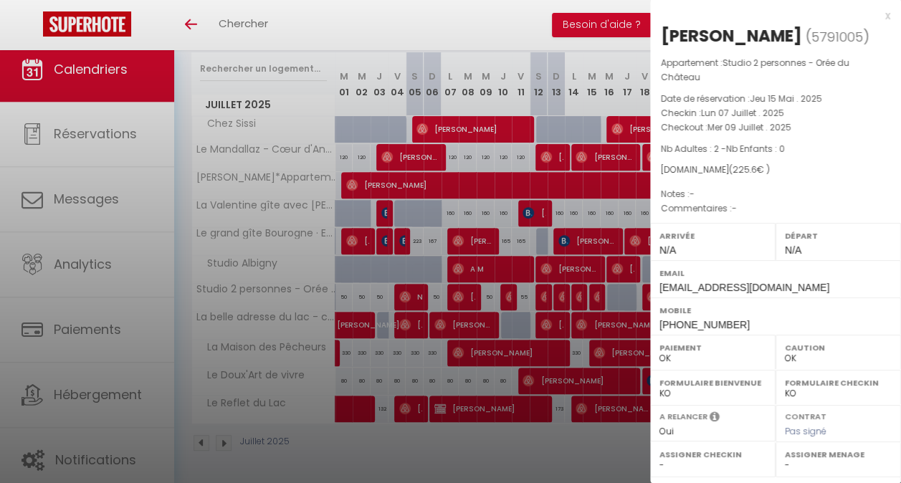
click at [874, 14] on div "x" at bounding box center [770, 15] width 240 height 17
